Goal: Navigation & Orientation: Find specific page/section

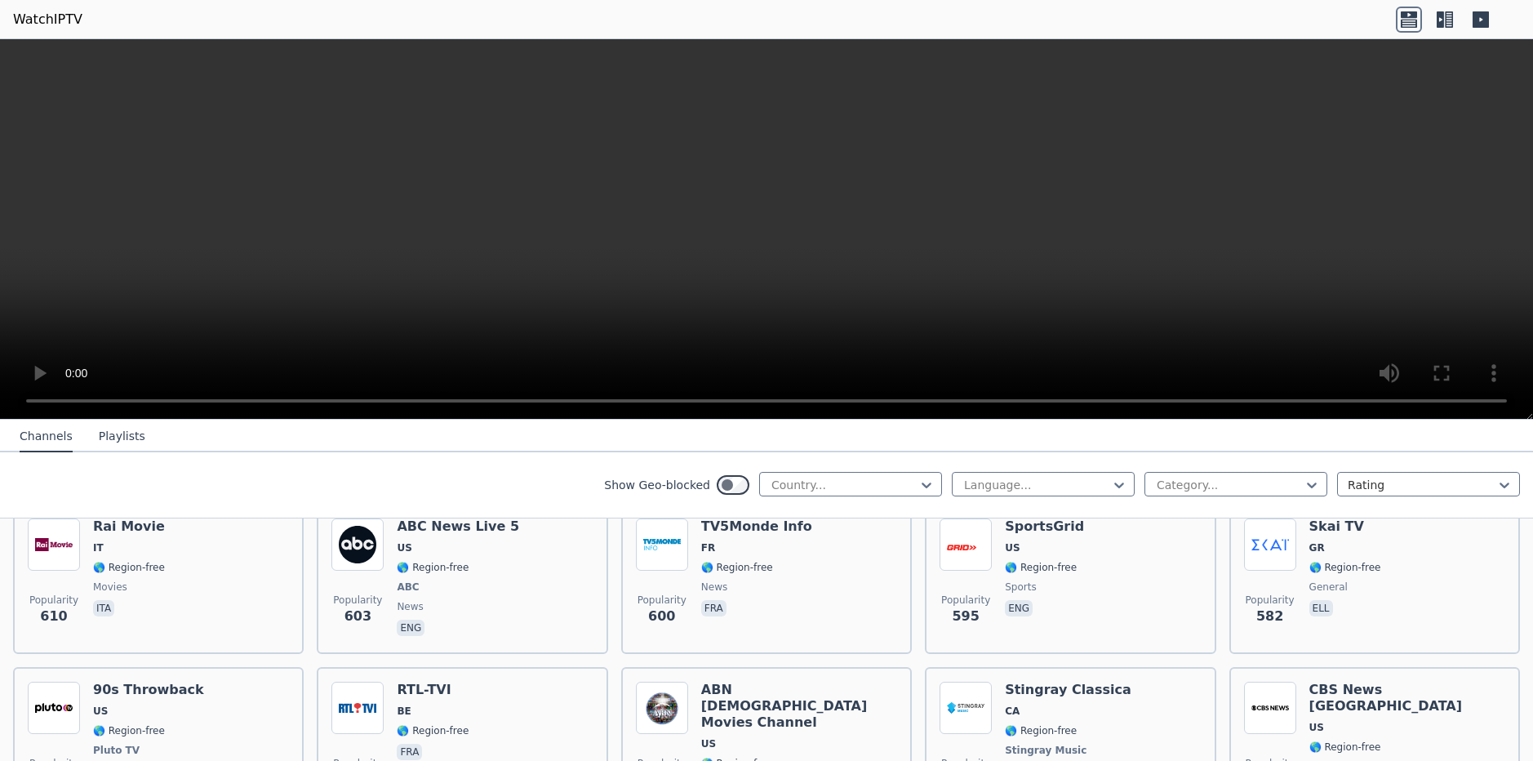
scroll to position [3934, 0]
click at [110, 434] on button "Playlists" at bounding box center [122, 436] width 47 height 31
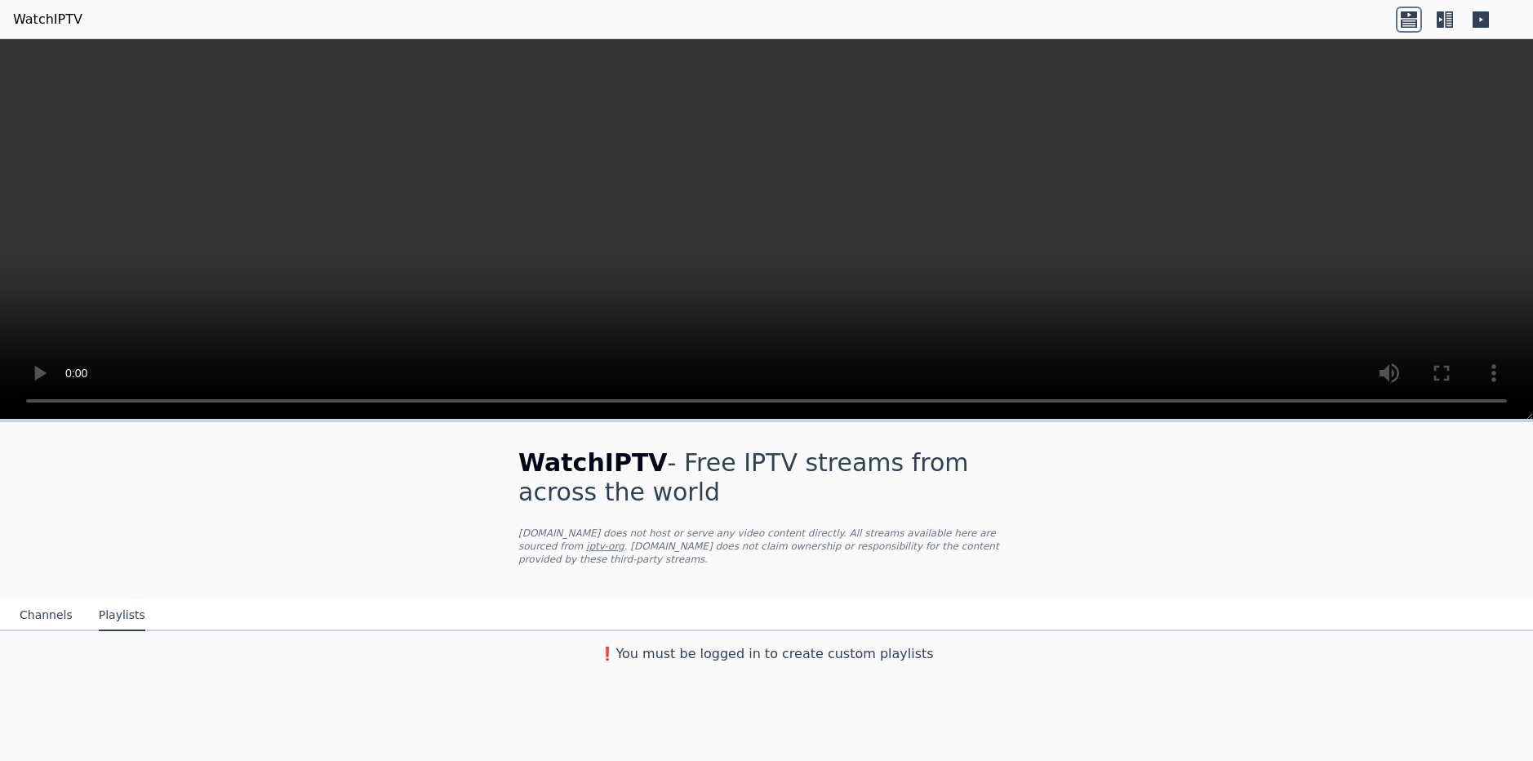
scroll to position [0, 0]
click at [39, 606] on button "Channels" at bounding box center [46, 615] width 53 height 31
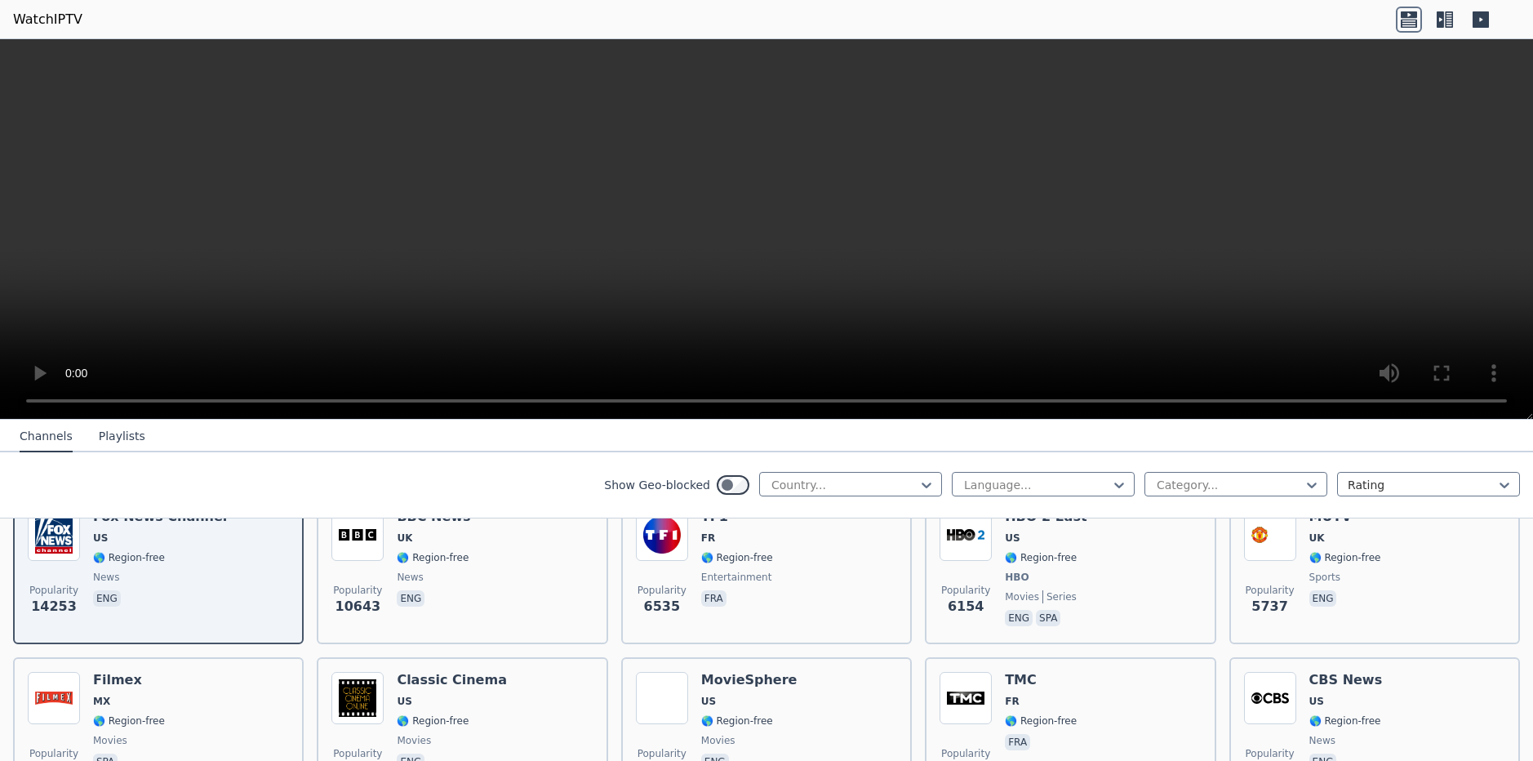
scroll to position [220, 0]
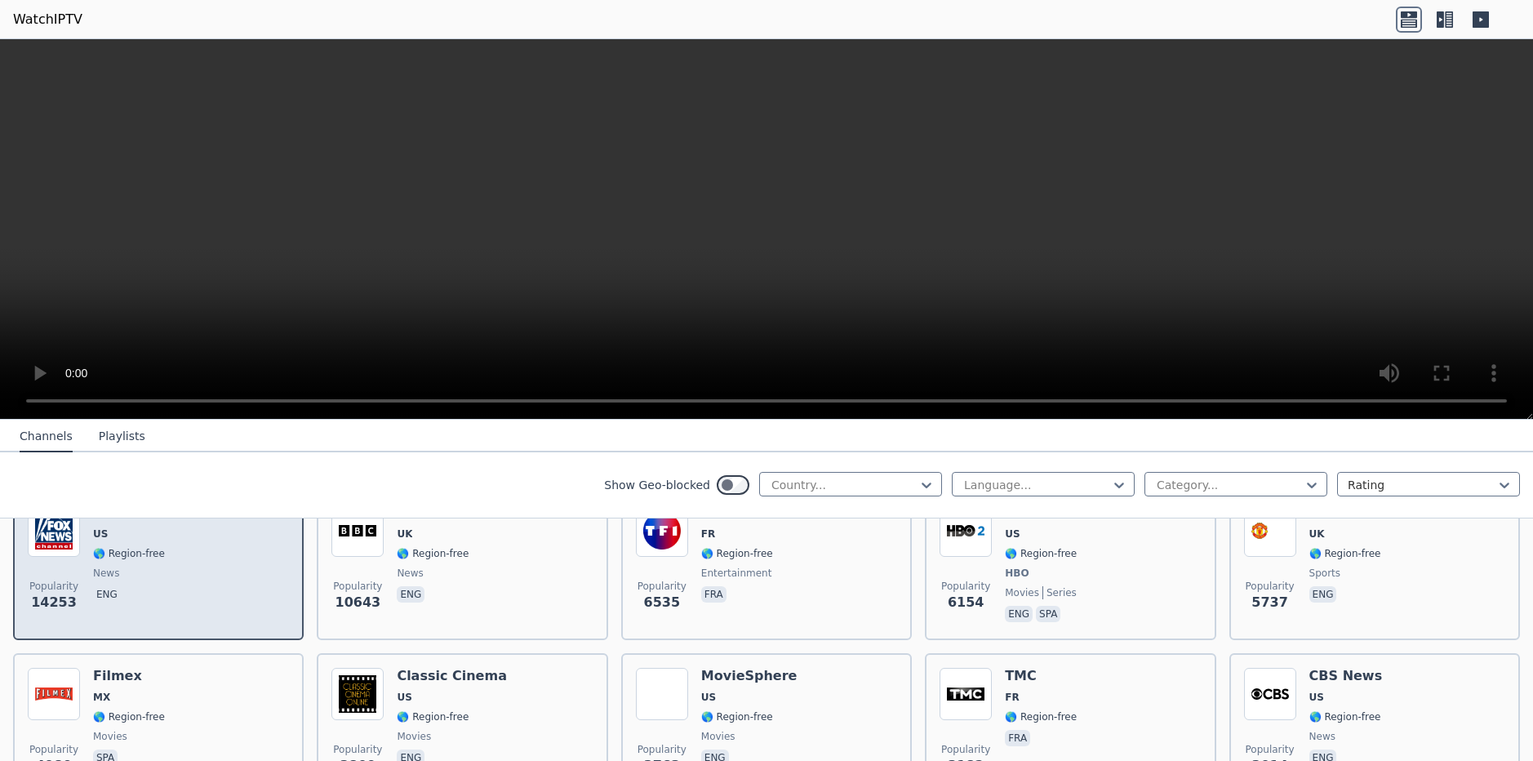
click at [100, 586] on p "eng" at bounding box center [107, 594] width 28 height 16
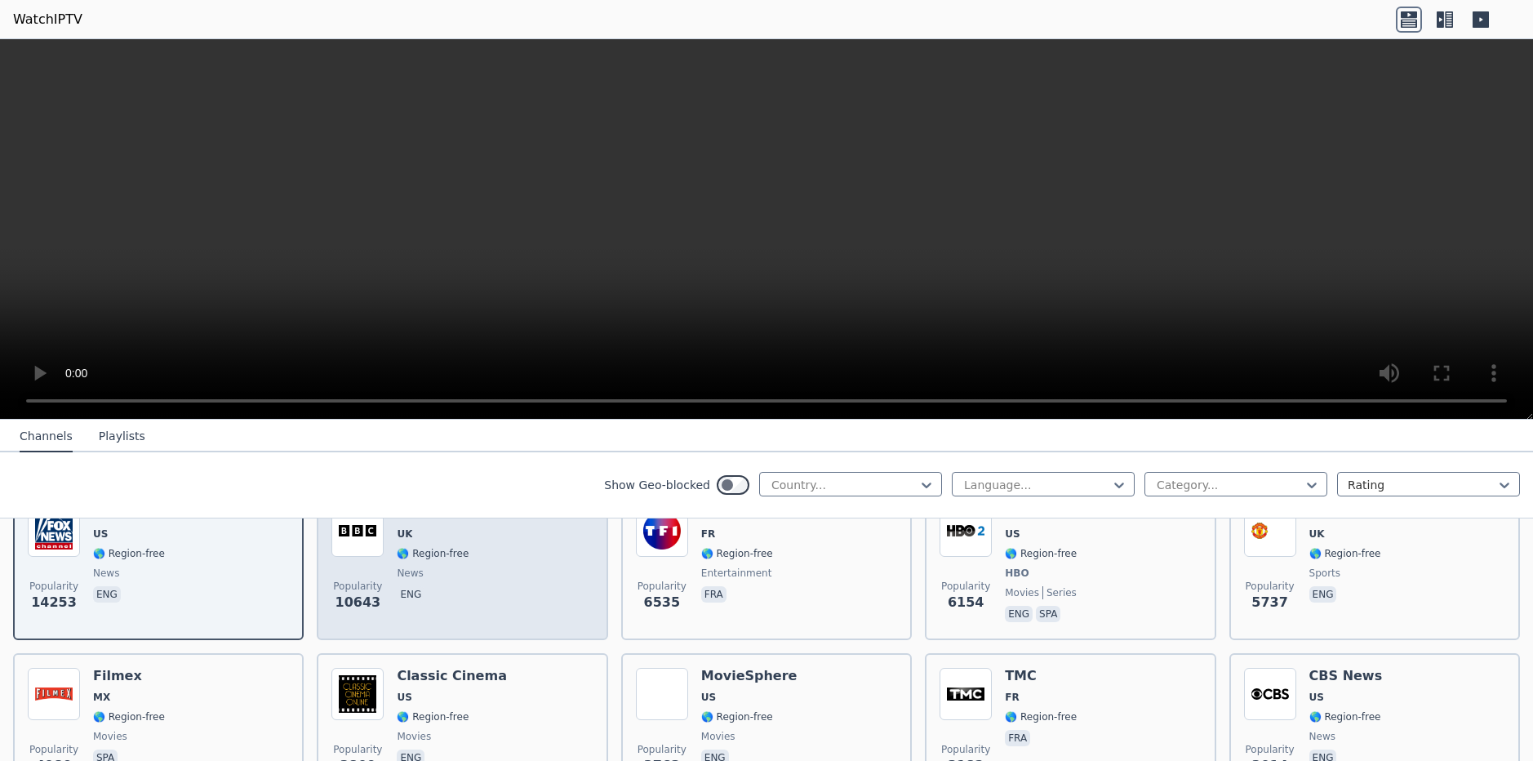
click at [434, 586] on span "eng" at bounding box center [433, 596] width 73 height 20
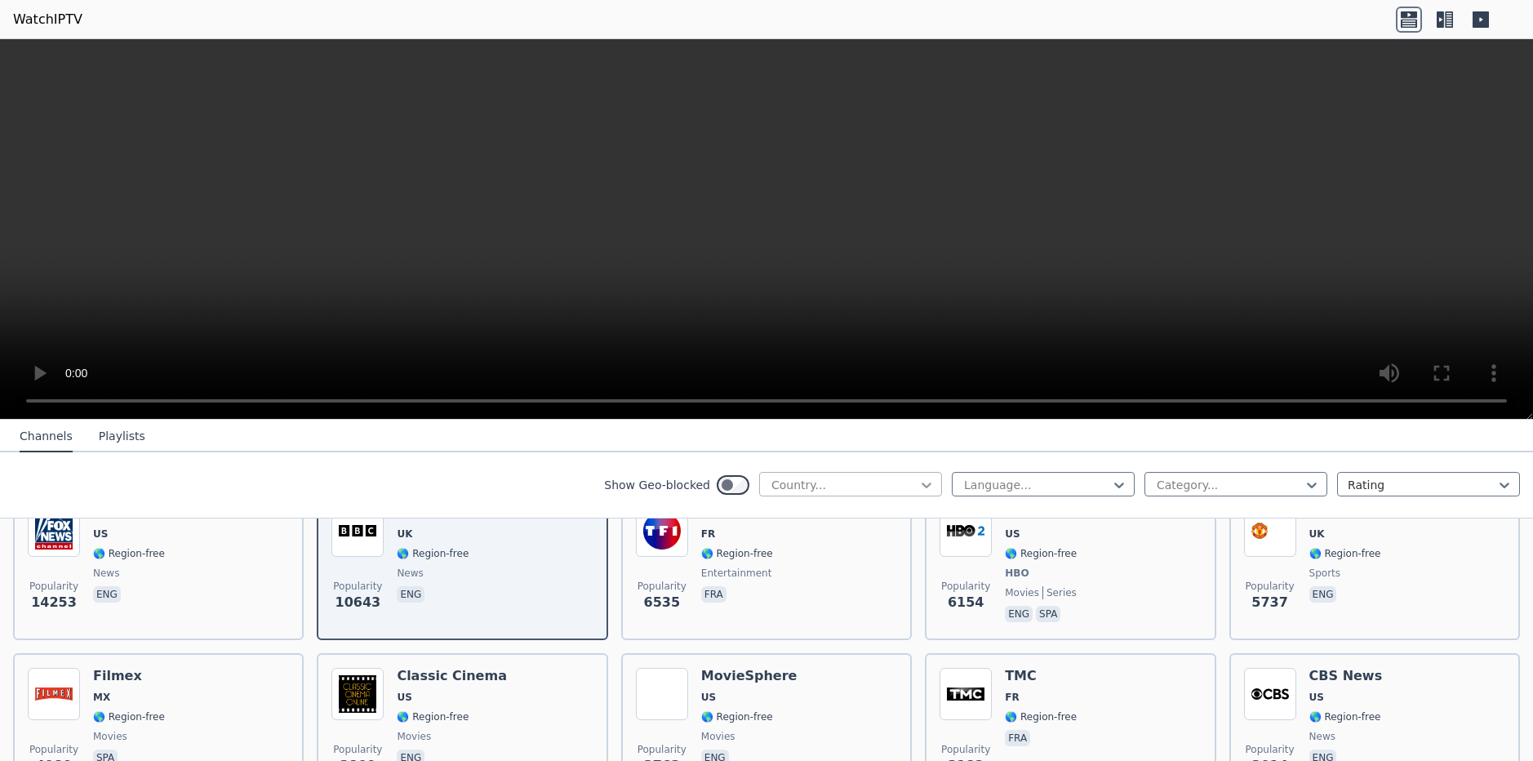
click at [923, 486] on icon at bounding box center [926, 485] width 16 height 16
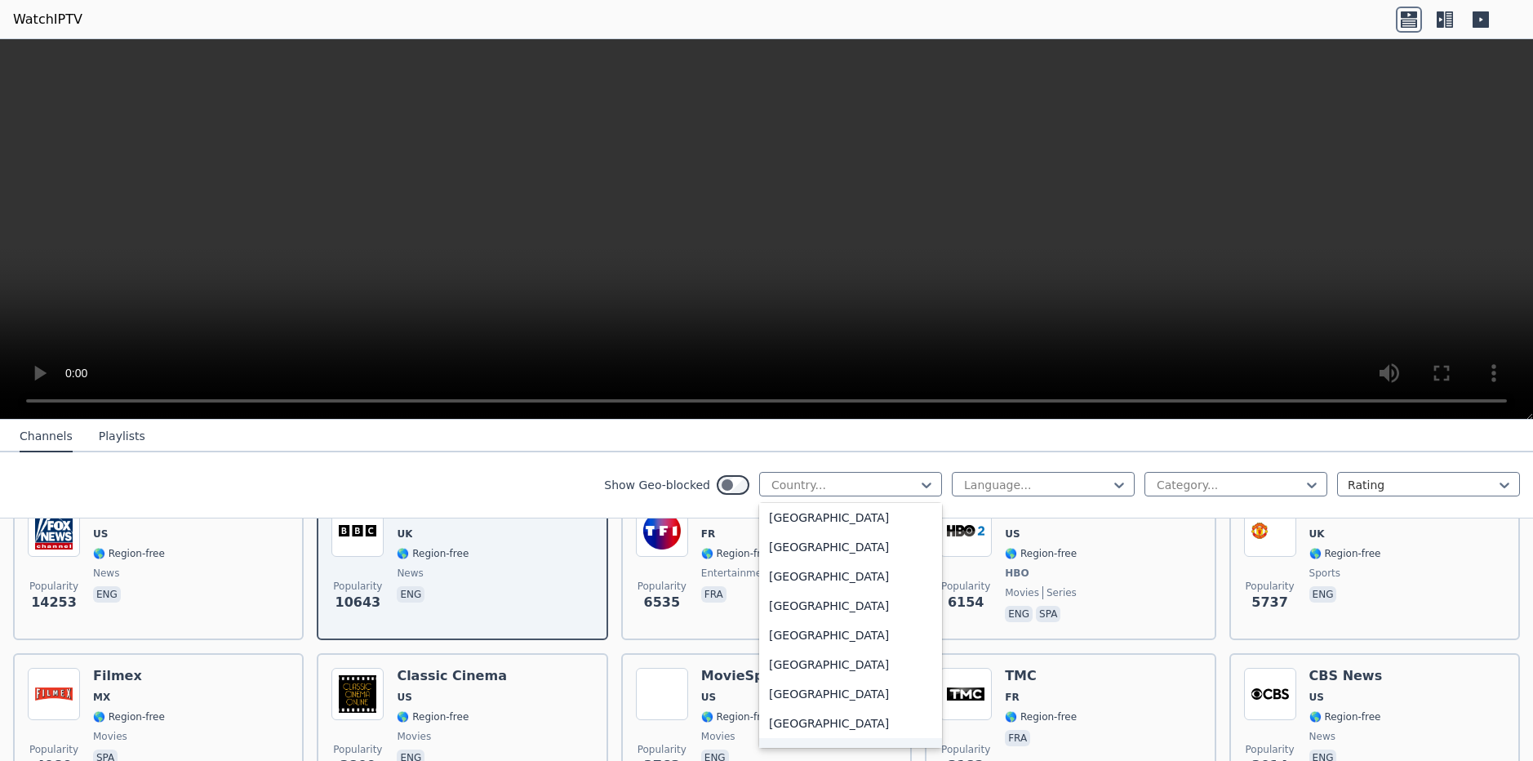
scroll to position [797, 0]
click at [819, 695] on div "[GEOGRAPHIC_DATA]" at bounding box center [850, 693] width 183 height 29
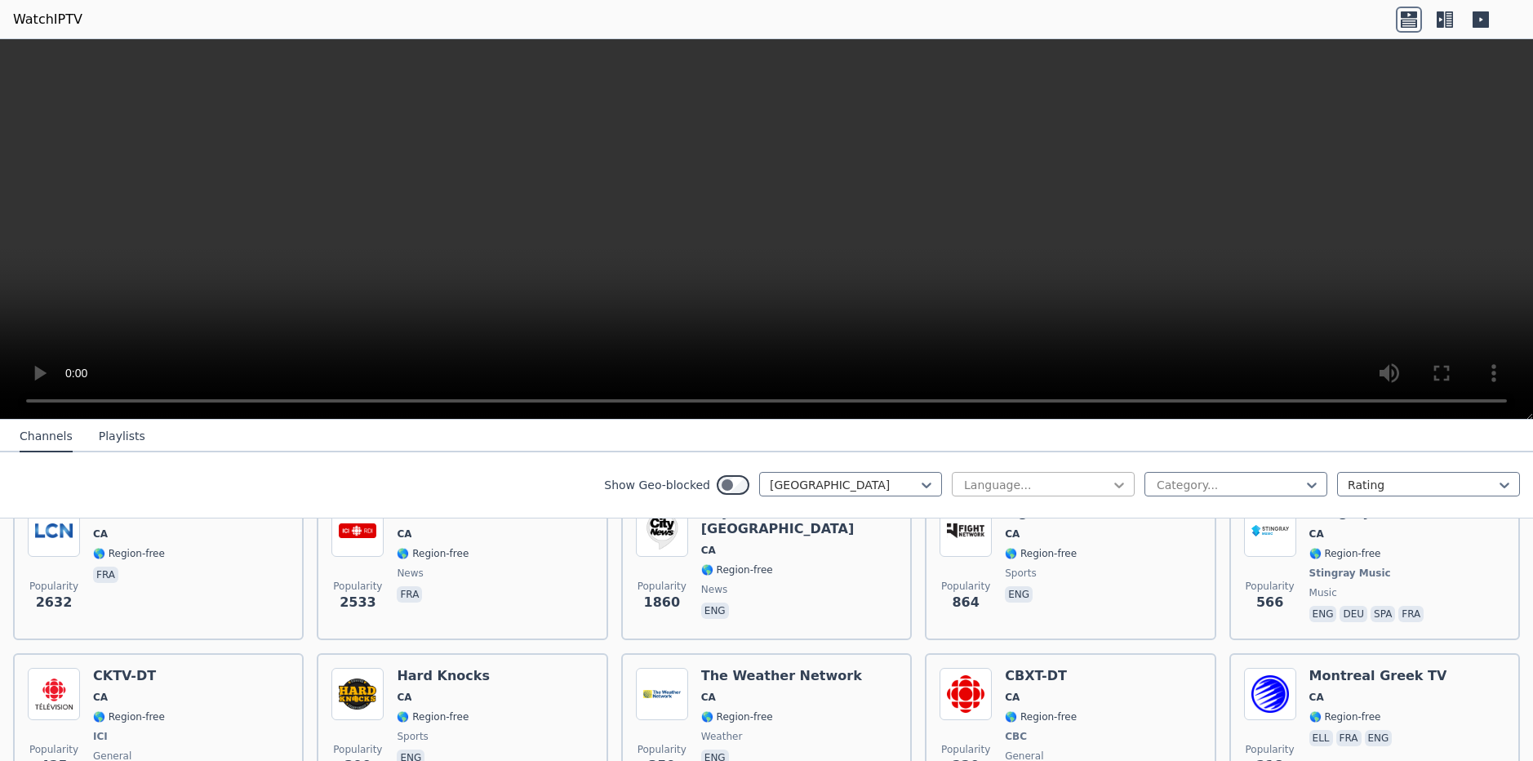
click at [1121, 491] on icon at bounding box center [1119, 485] width 16 height 16
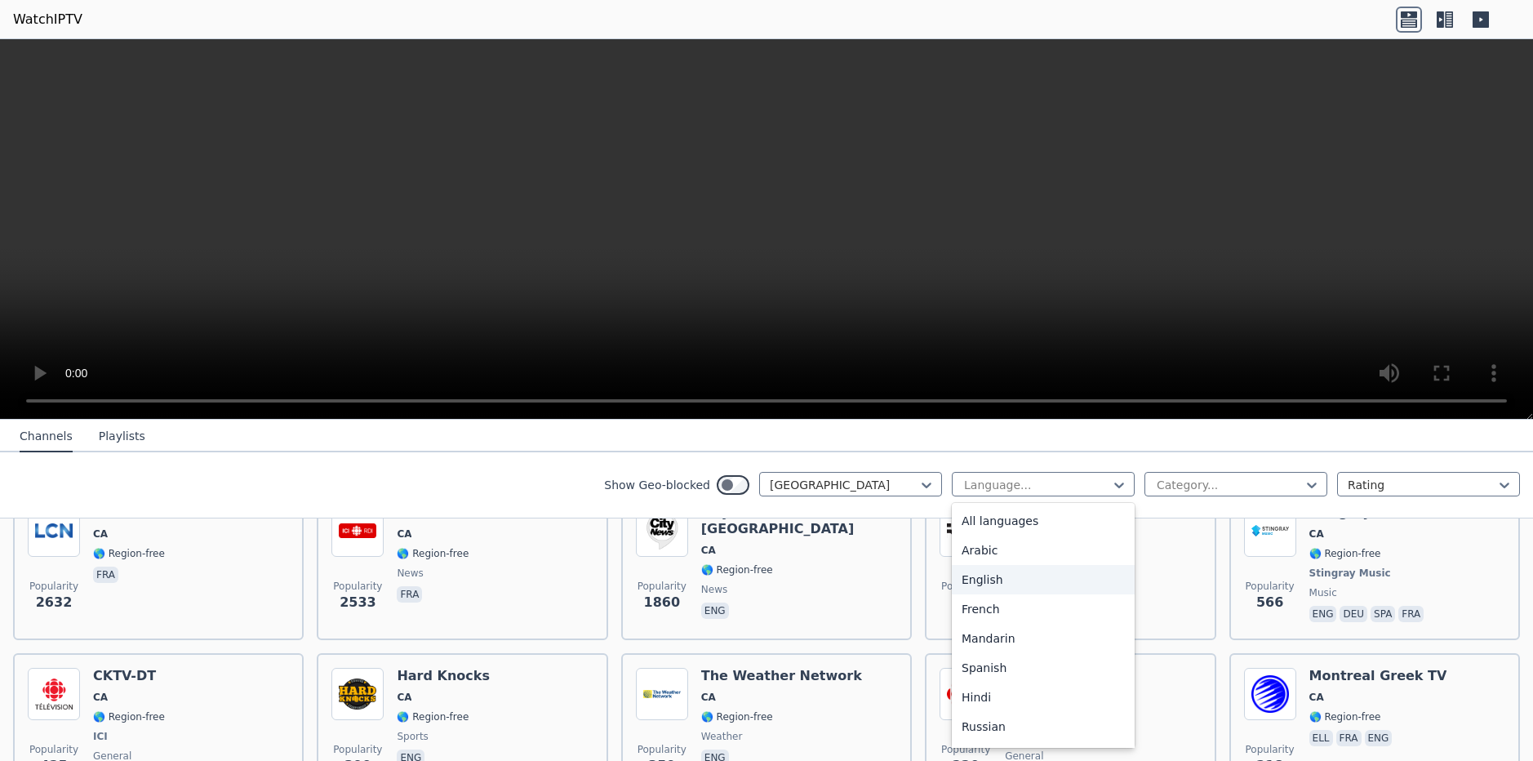
click at [1040, 590] on div "English" at bounding box center [1043, 579] width 183 height 29
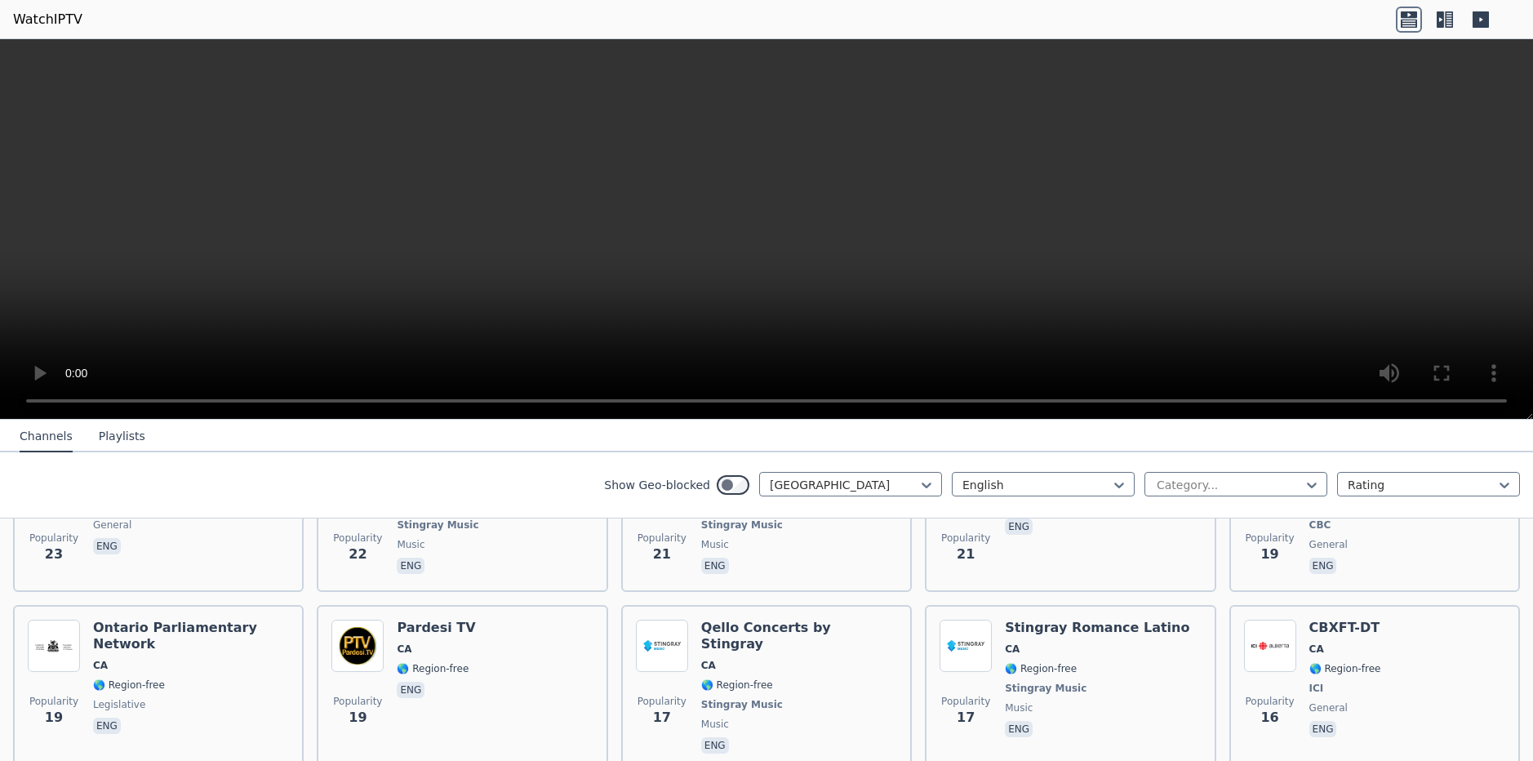
scroll to position [2767, 0]
